Goal: Information Seeking & Learning: Learn about a topic

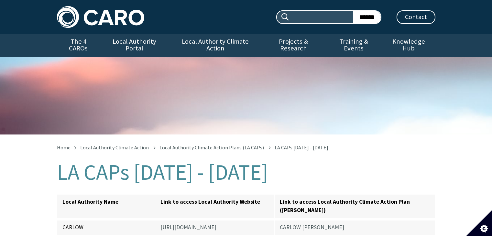
scroll to position [260, 0]
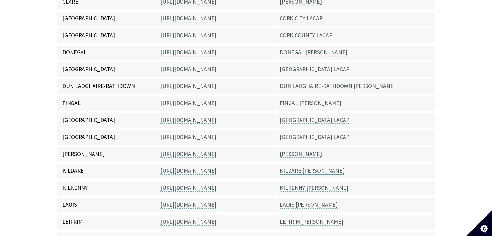
click at [304, 167] on link "KILDARE [PERSON_NAME]" at bounding box center [312, 170] width 65 height 7
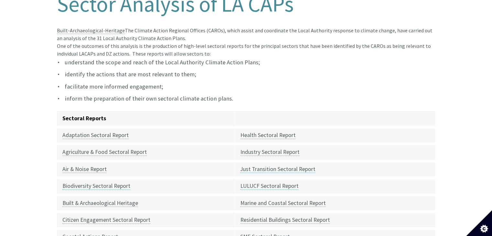
scroll to position [129, 0]
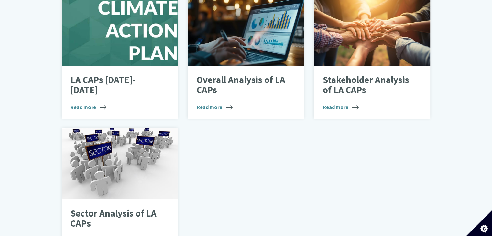
scroll to position [426, 0]
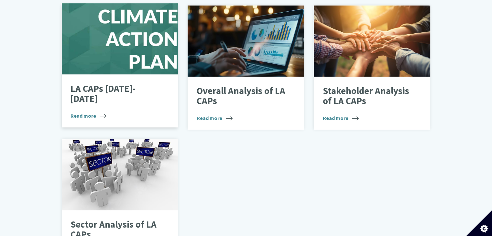
click at [125, 80] on div "LA CAPs 2024-2029 Read more" at bounding box center [120, 100] width 116 height 53
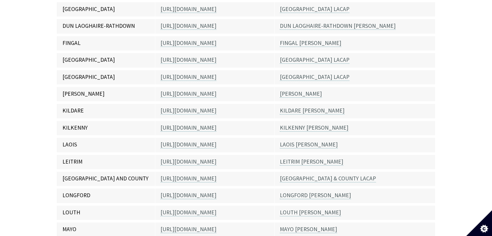
scroll to position [324, 0]
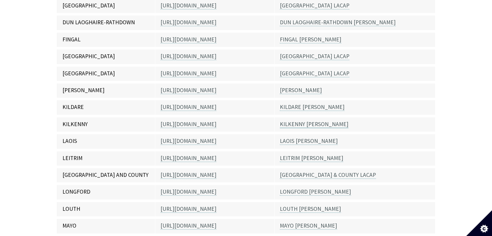
click at [298, 121] on link "KILKENNY [PERSON_NAME]" at bounding box center [314, 124] width 69 height 7
